Goal: Navigation & Orientation: Find specific page/section

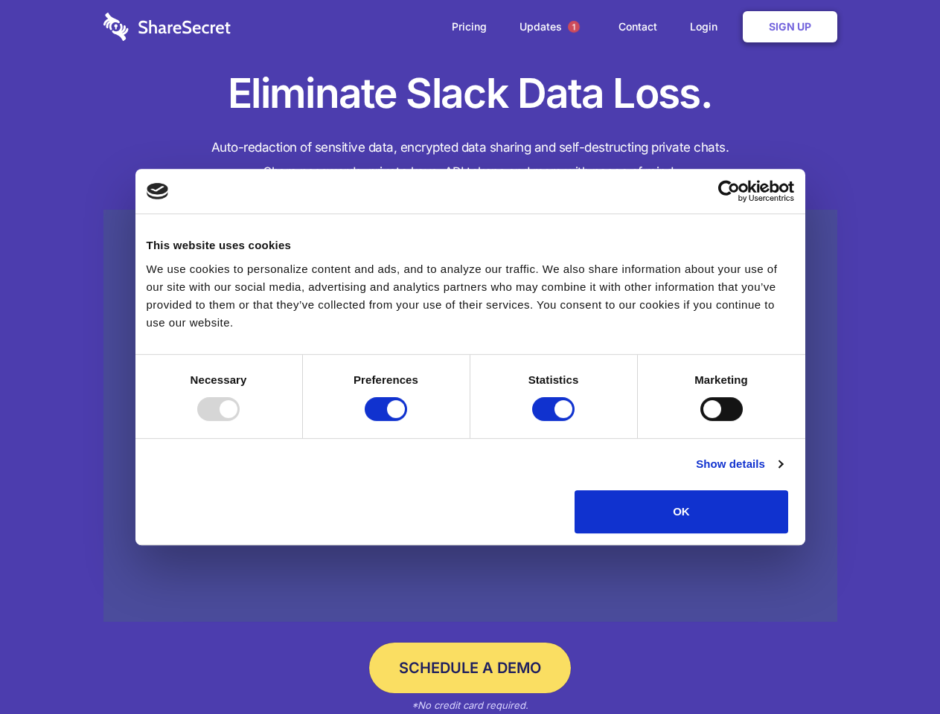
click at [240, 421] on div at bounding box center [218, 409] width 42 height 24
click at [407, 421] on input "Preferences" at bounding box center [386, 409] width 42 height 24
checkbox input "false"
click at [555, 421] on input "Statistics" at bounding box center [553, 409] width 42 height 24
checkbox input "false"
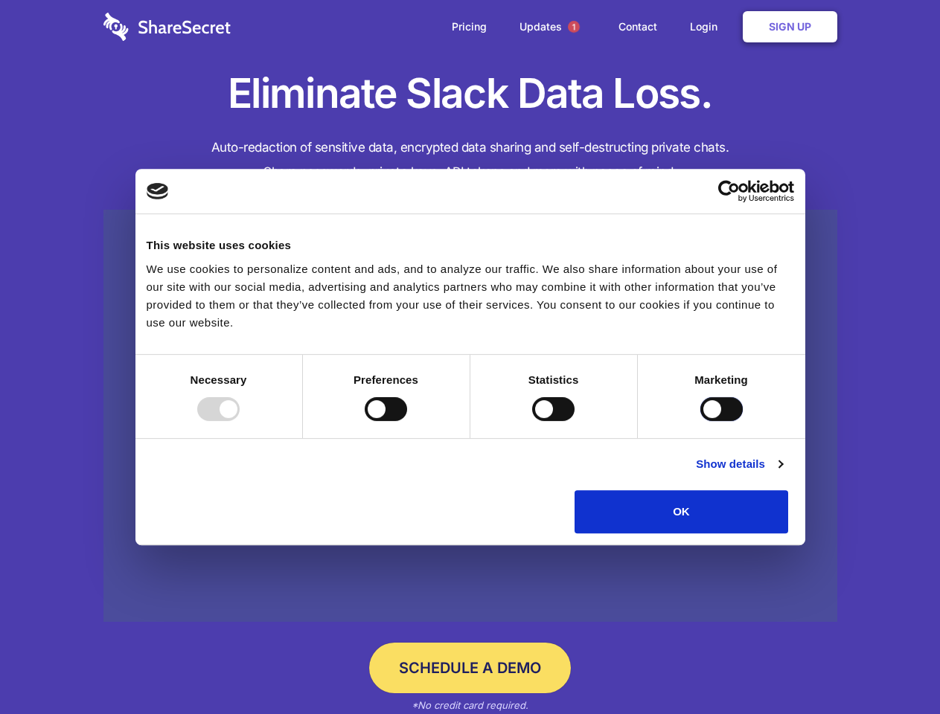
click at [700, 421] on input "Marketing" at bounding box center [721, 409] width 42 height 24
checkbox input "true"
click at [782, 473] on link "Show details" at bounding box center [739, 464] width 86 height 18
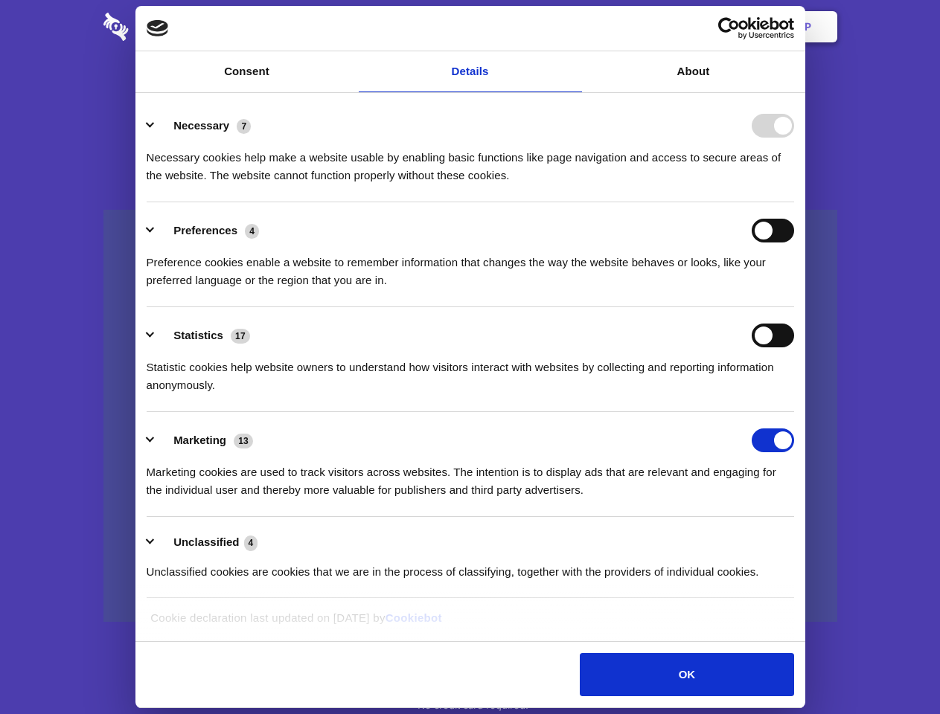
click at [801, 539] on ul "Necessary 7 Necessary cookies help make a website usable by enabling basic func…" at bounding box center [470, 348] width 662 height 502
click at [573, 27] on span "1" at bounding box center [574, 27] width 12 height 12
